Goal: Task Accomplishment & Management: Use online tool/utility

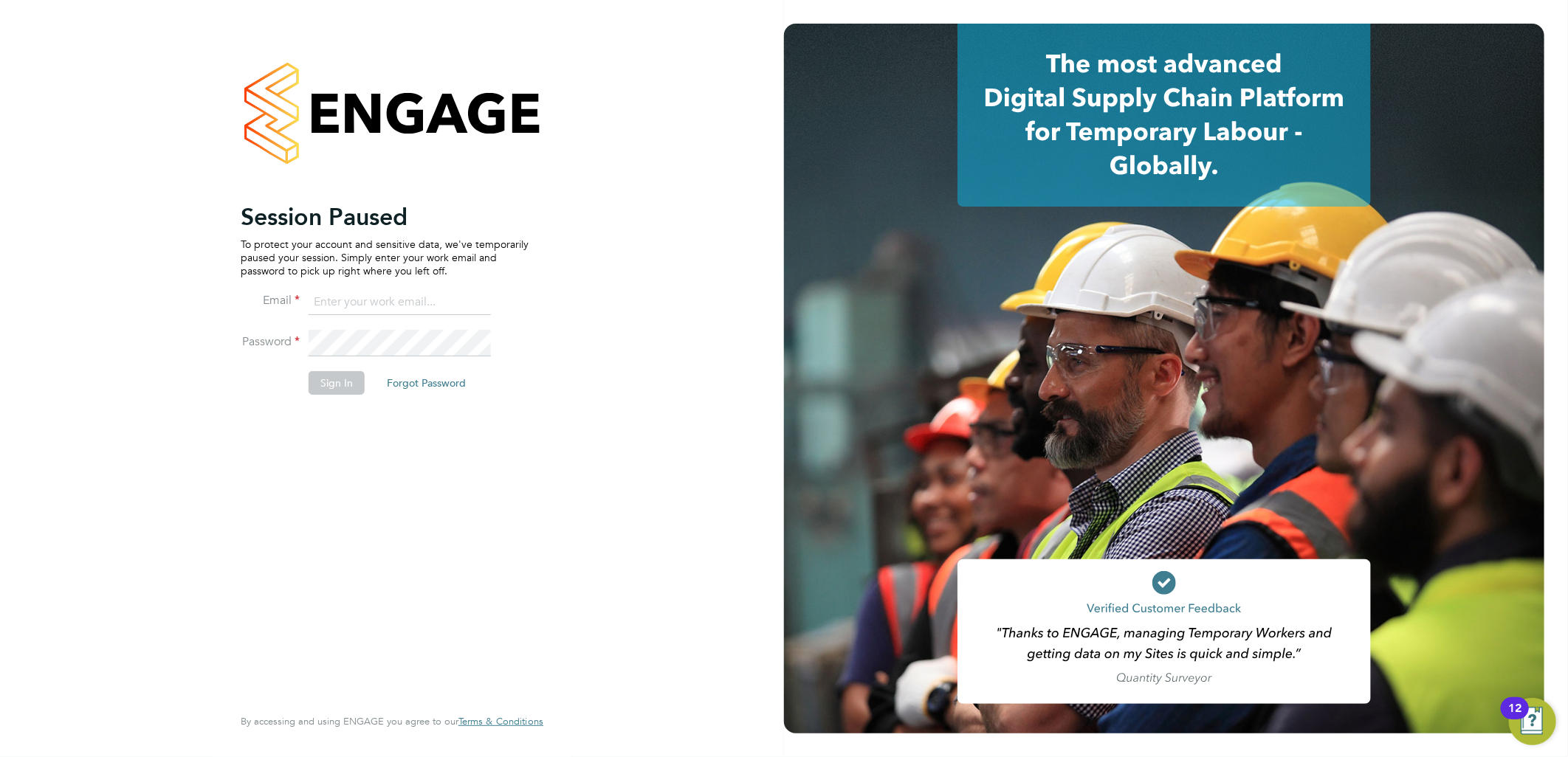
type input "[EMAIL_ADDRESS][PERSON_NAME][DOMAIN_NAME]"
click at [322, 377] on button "Sign In" at bounding box center [336, 383] width 56 height 24
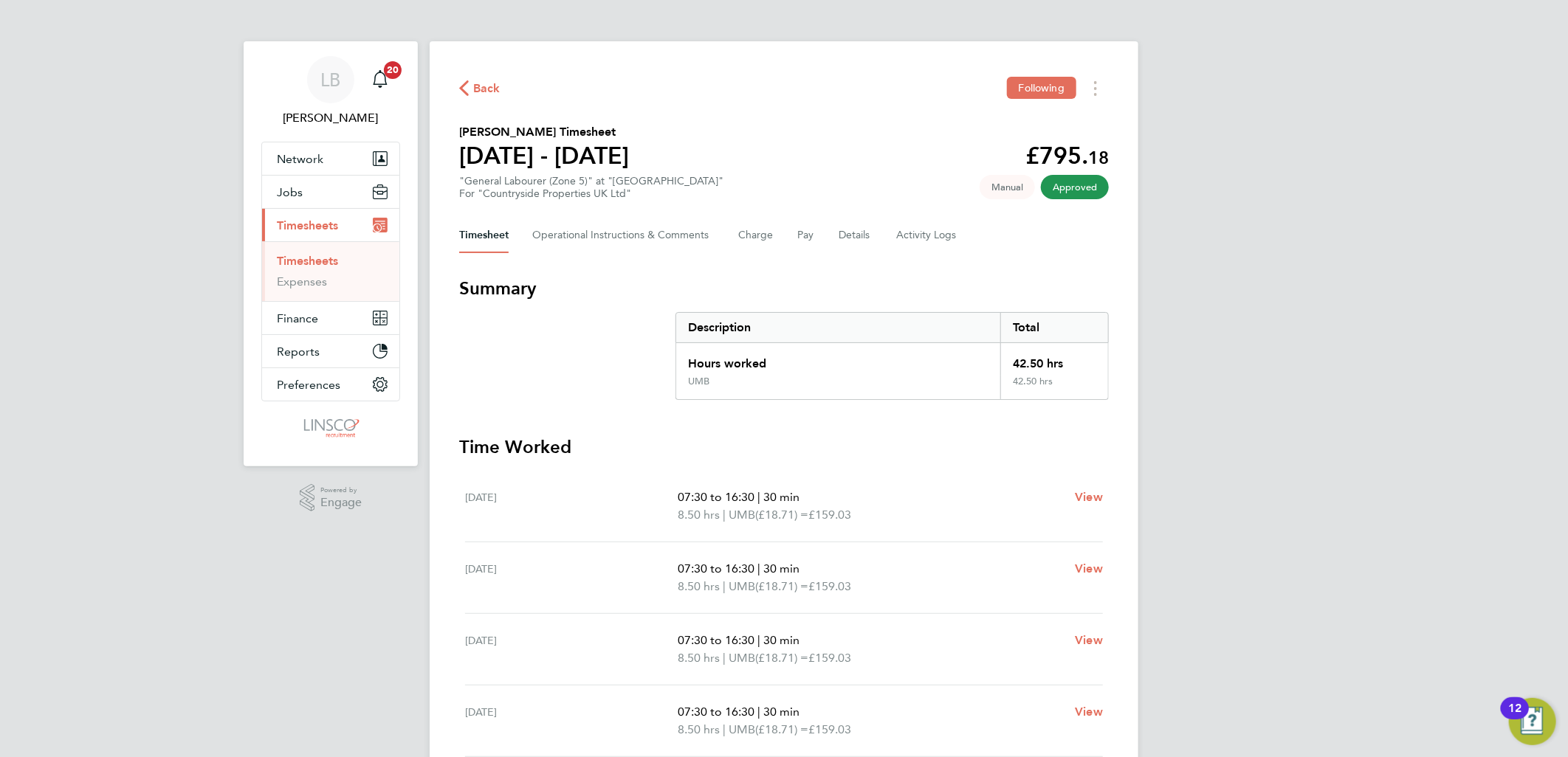
click at [493, 91] on span "Back" at bounding box center [487, 89] width 27 height 18
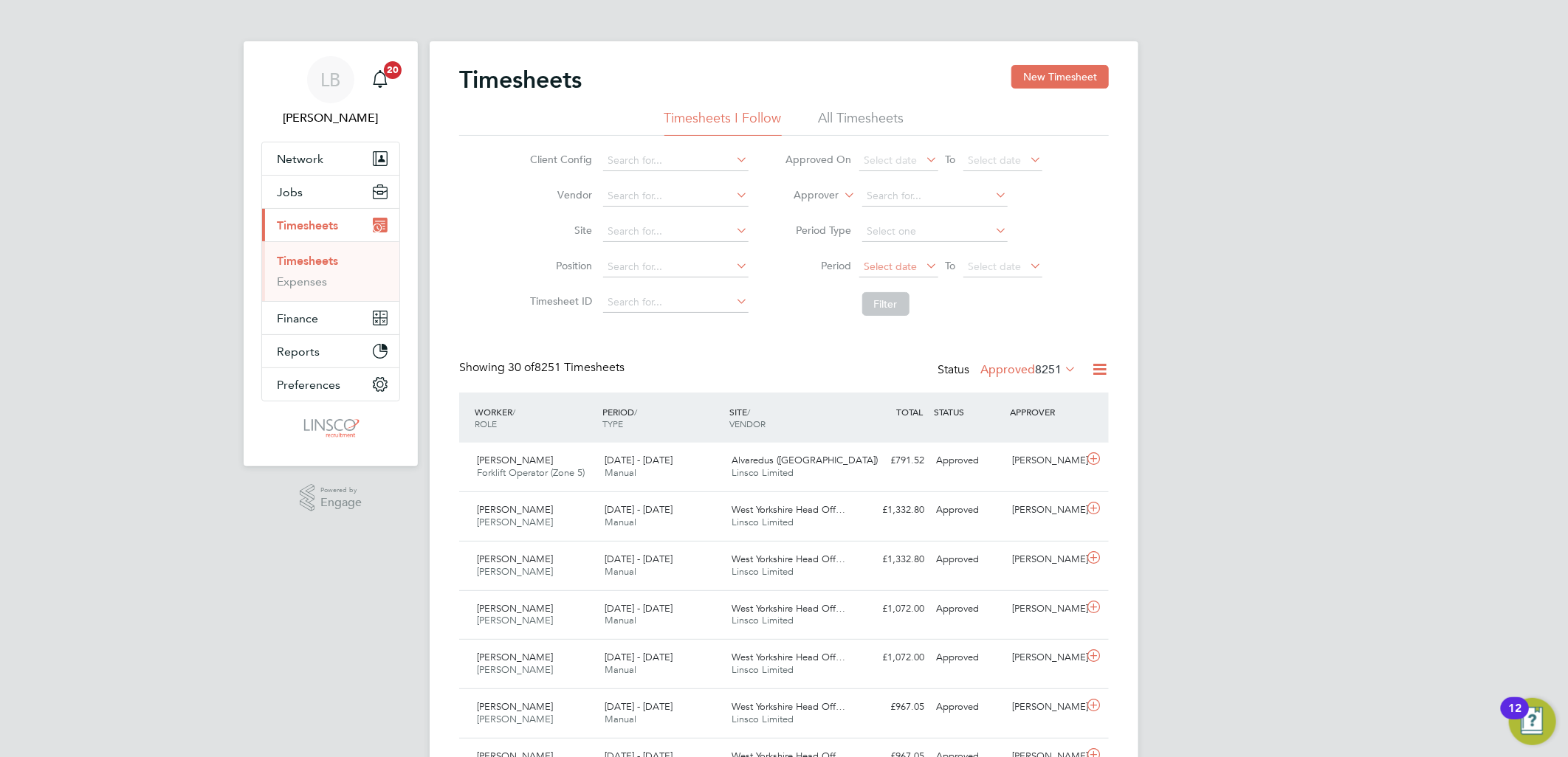
click at [862, 260] on span "Select date" at bounding box center [899, 267] width 79 height 20
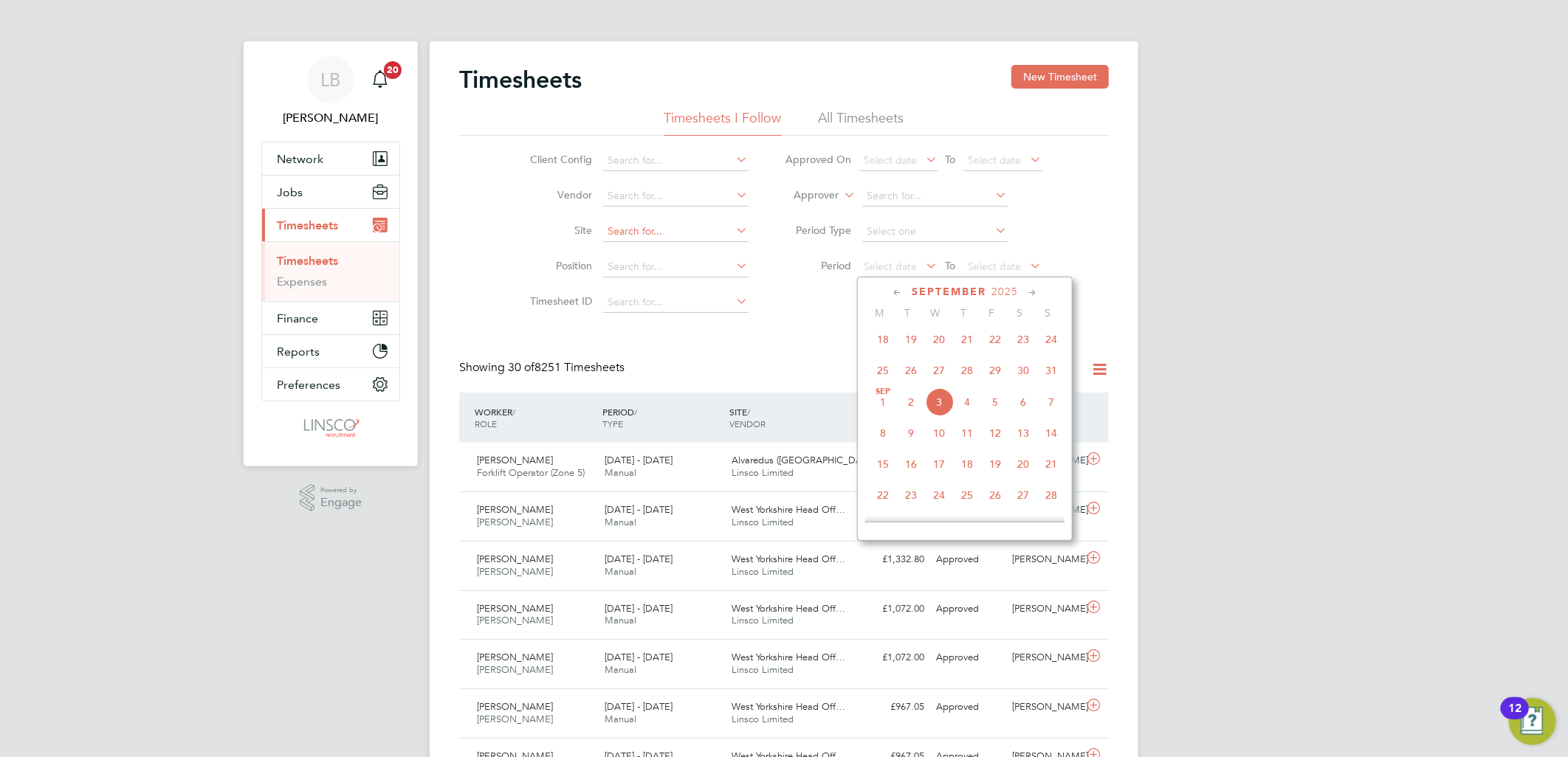
click at [688, 226] on input at bounding box center [675, 231] width 145 height 20
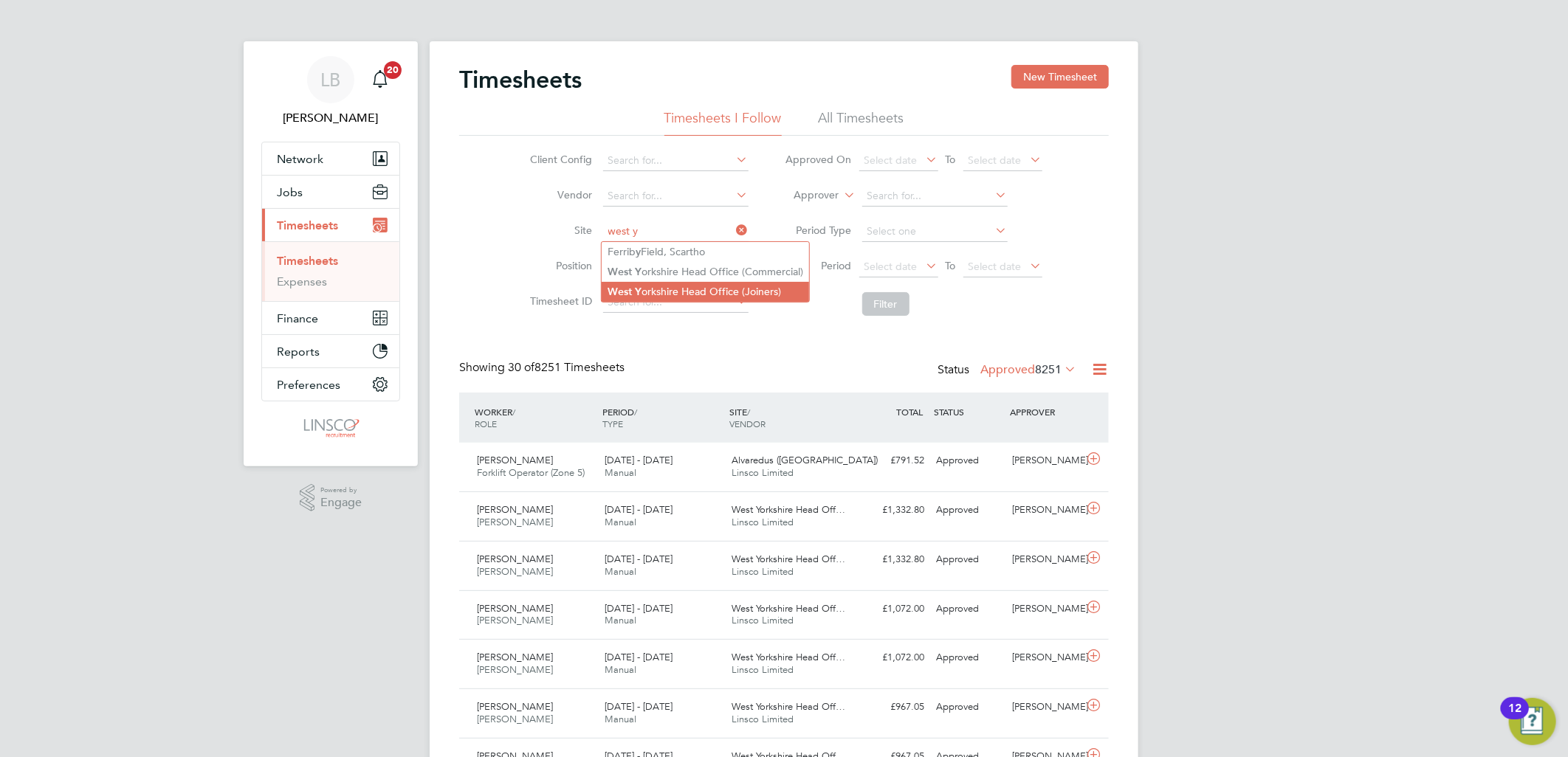
click at [676, 282] on li "West Y orkshire Head Office (Joiners)" at bounding box center [705, 291] width 207 height 20
type input "West Yorkshire Head Office (Joiners)"
click at [990, 369] on label "Approved 8251" at bounding box center [1028, 369] width 96 height 15
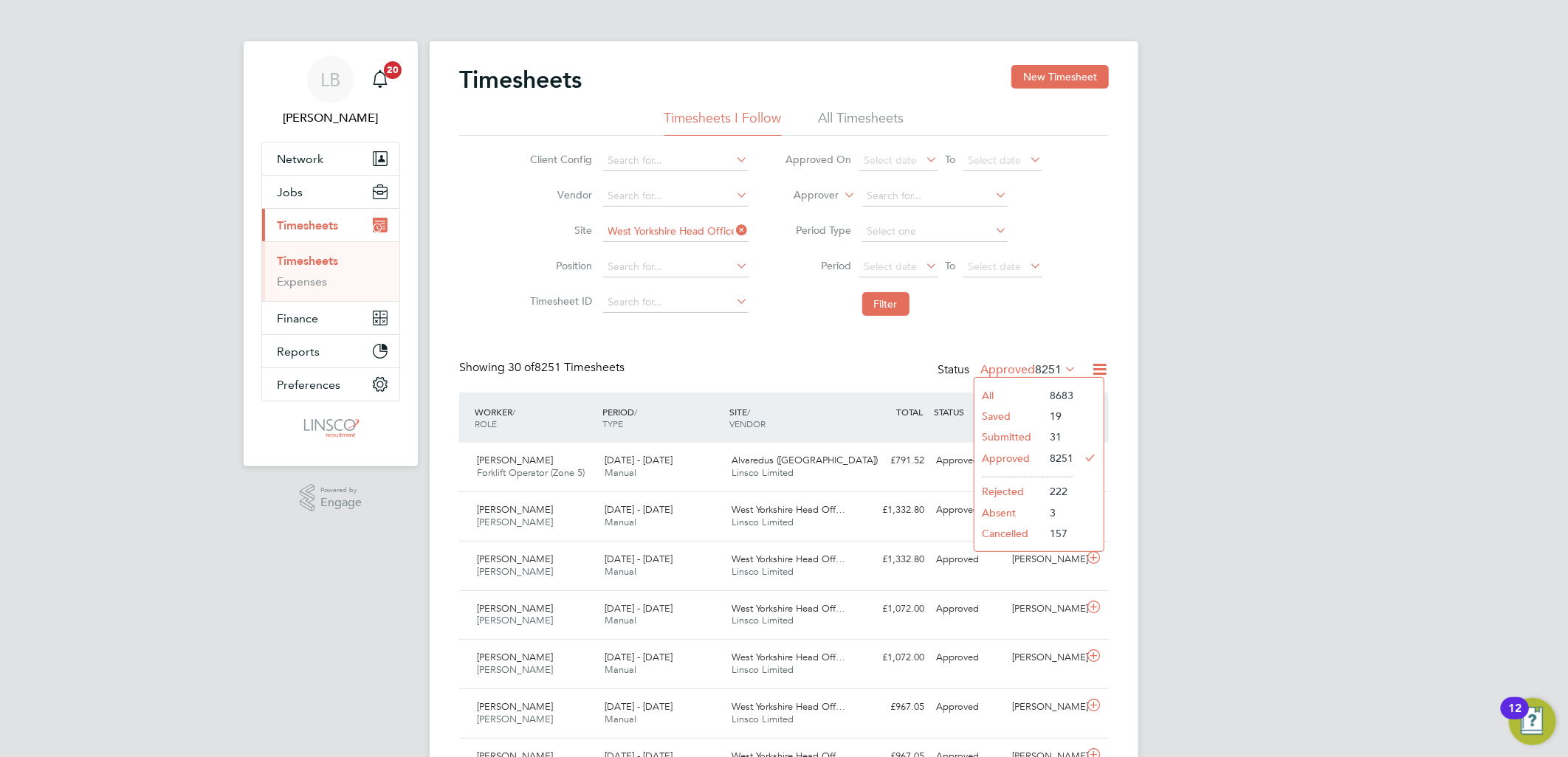
click at [1009, 395] on li "All" at bounding box center [1008, 395] width 68 height 20
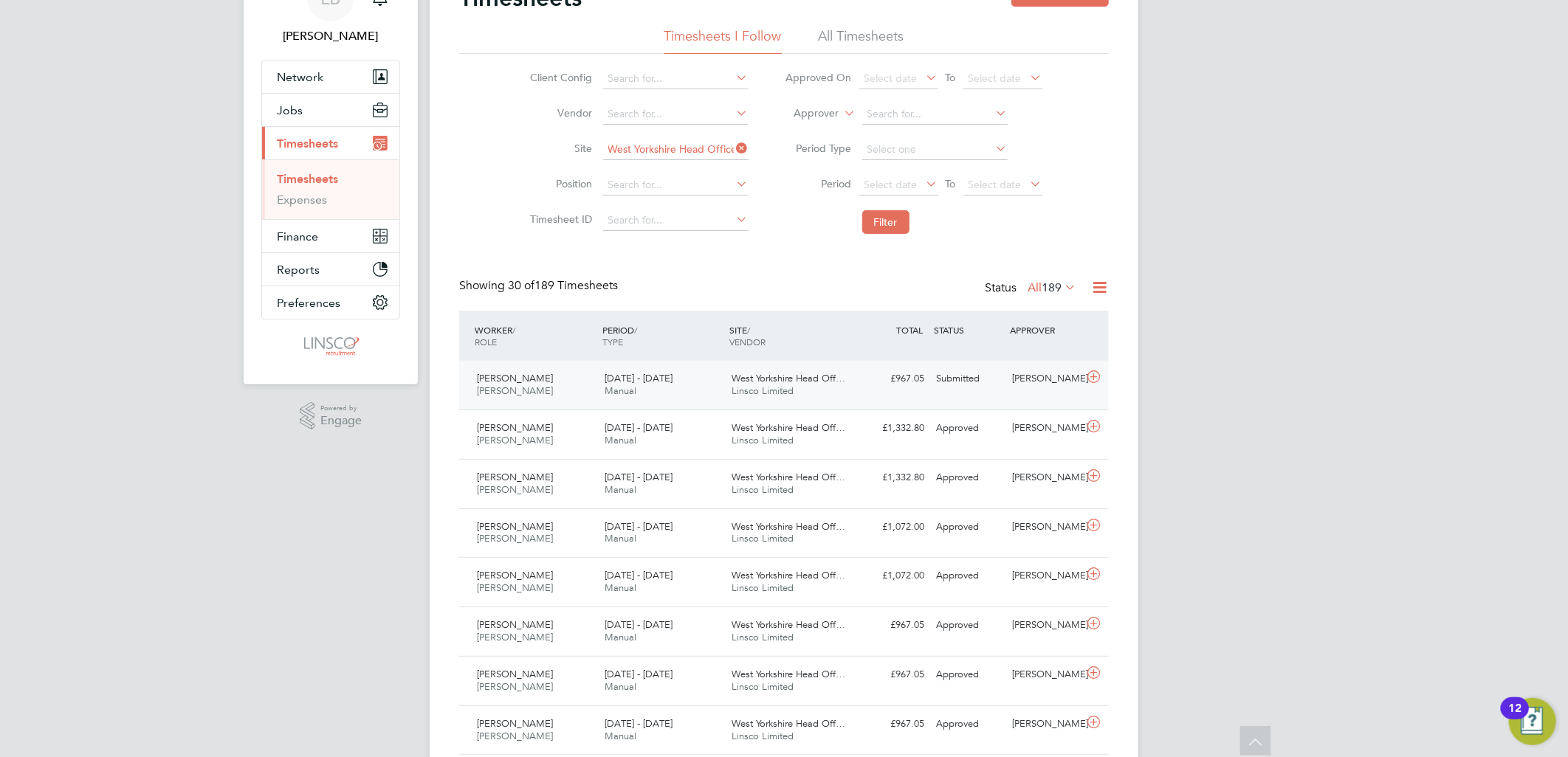
click at [849, 382] on div "West Yorkshire Head Off… Linsco Limited" at bounding box center [789, 384] width 128 height 37
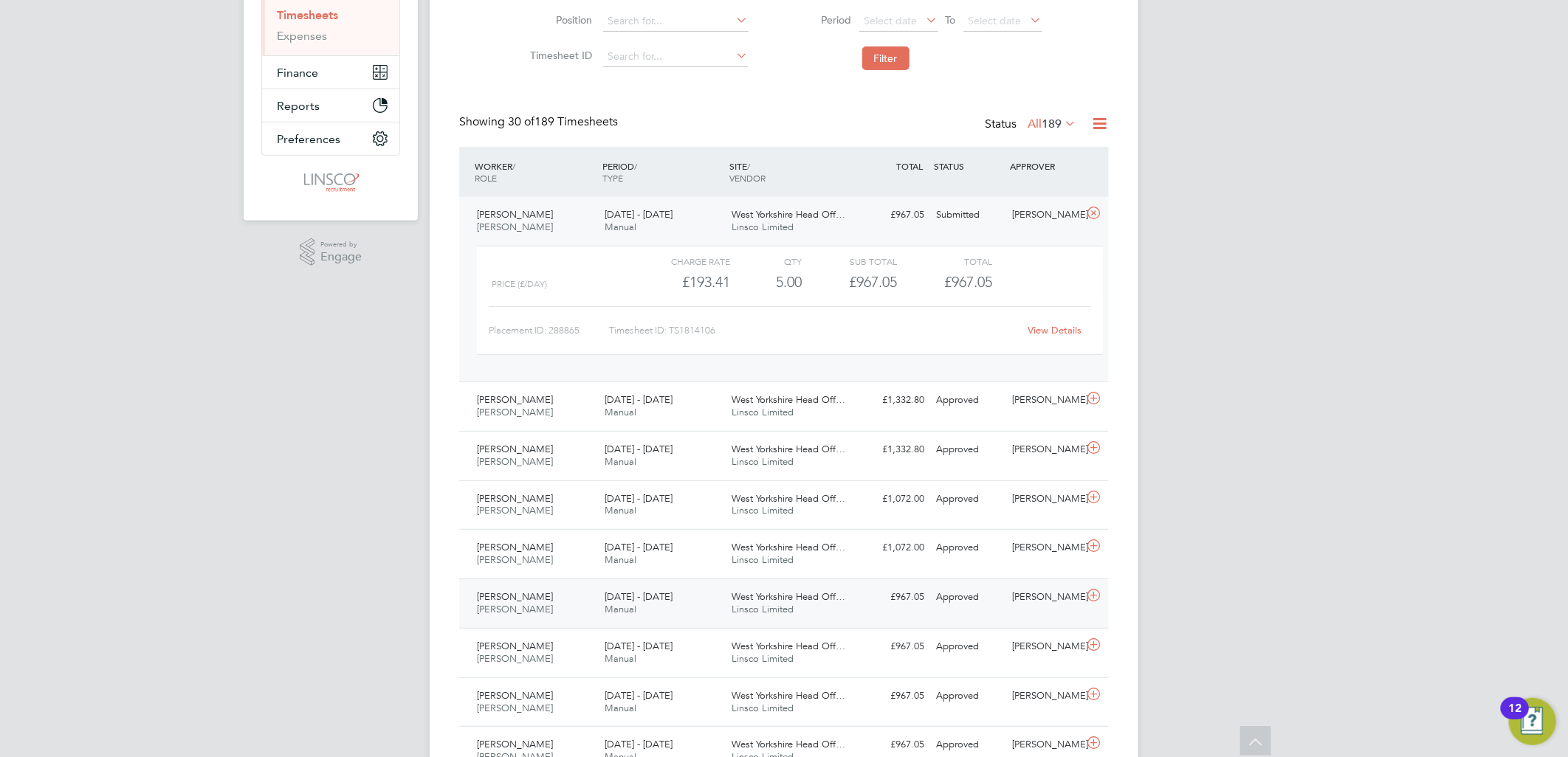
click at [622, 595] on span "18 - 24 Aug 2025" at bounding box center [638, 596] width 68 height 13
